Goal: Check status: Check status

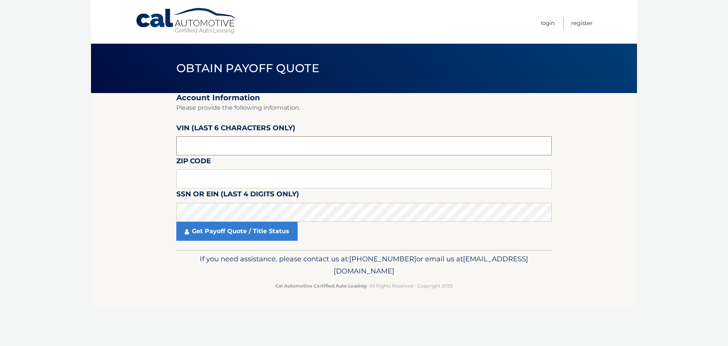
drag, startPoint x: 206, startPoint y: 146, endPoint x: 154, endPoint y: 146, distance: 52.4
click at [156, 146] on section "Account Information Please provide the following information. [PERSON_NAME] (la…" at bounding box center [364, 171] width 546 height 157
drag, startPoint x: 211, startPoint y: 148, endPoint x: 158, endPoint y: 147, distance: 53.1
click at [158, 147] on section "Account Information Please provide the following information. [PERSON_NAME] (la…" at bounding box center [364, 171] width 546 height 157
type input "711384"
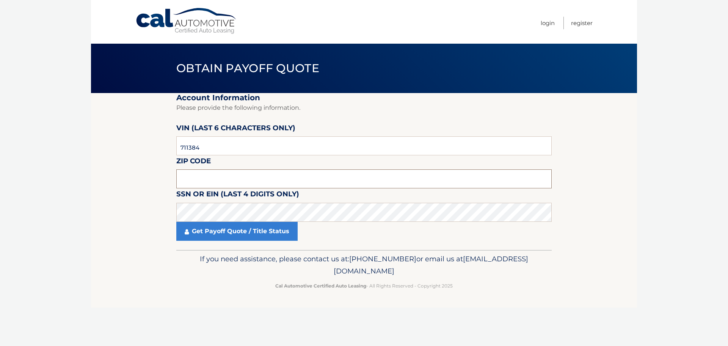
click at [194, 174] on input "text" at bounding box center [364, 178] width 376 height 19
type input "08034"
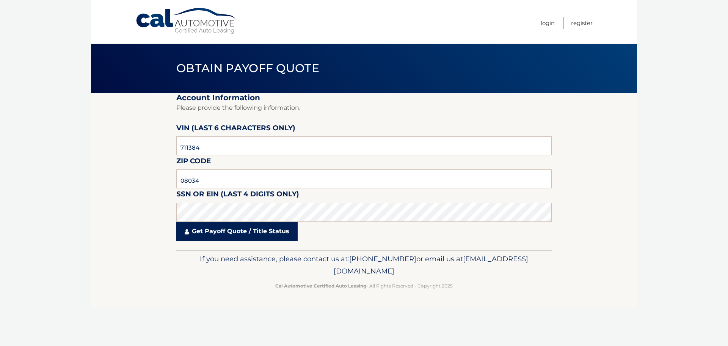
click at [205, 234] on link "Get Payoff Quote / Title Status" at bounding box center [236, 231] width 121 height 19
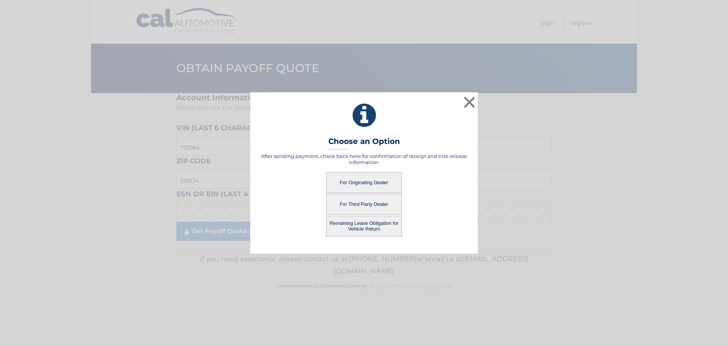
click at [358, 178] on button "For Originating Dealer" at bounding box center [364, 182] width 76 height 21
click at [354, 181] on button "For Originating Dealer" at bounding box center [364, 182] width 76 height 21
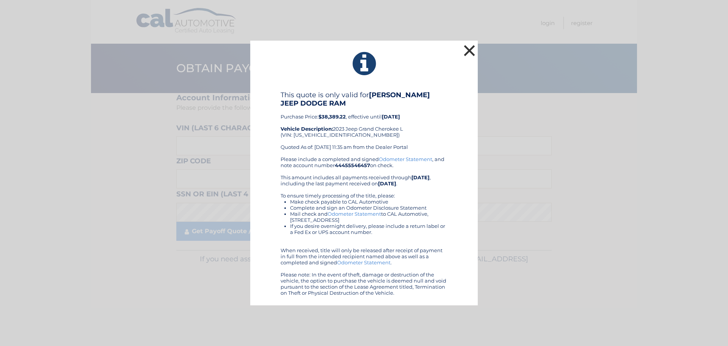
drag, startPoint x: 457, startPoint y: 50, endPoint x: 465, endPoint y: 49, distance: 8.0
click at [458, 50] on icon at bounding box center [364, 63] width 209 height 27
click at [467, 49] on button "×" at bounding box center [469, 50] width 15 height 15
